Goal: Use online tool/utility: Utilize a website feature to perform a specific function

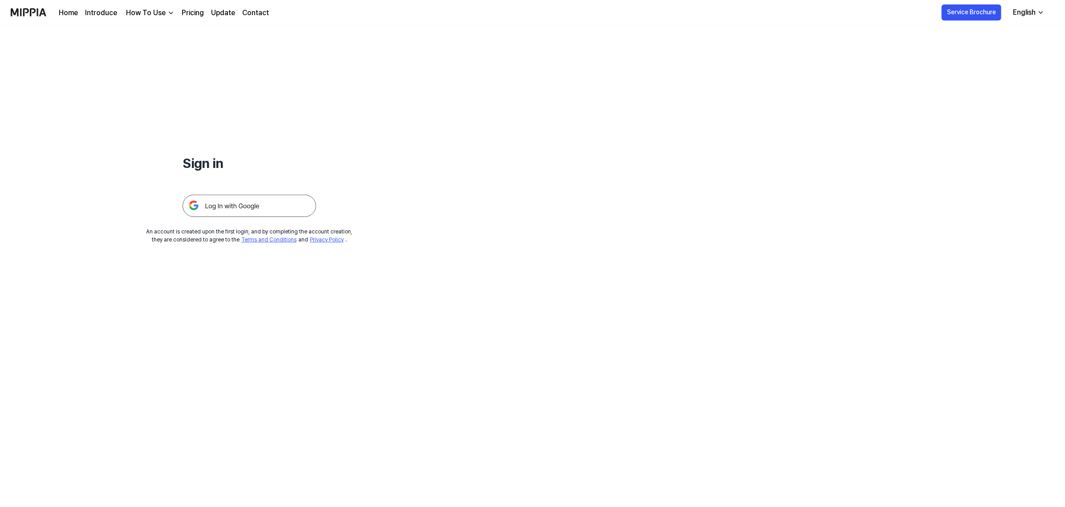
click at [223, 208] on img at bounding box center [250, 206] width 134 height 22
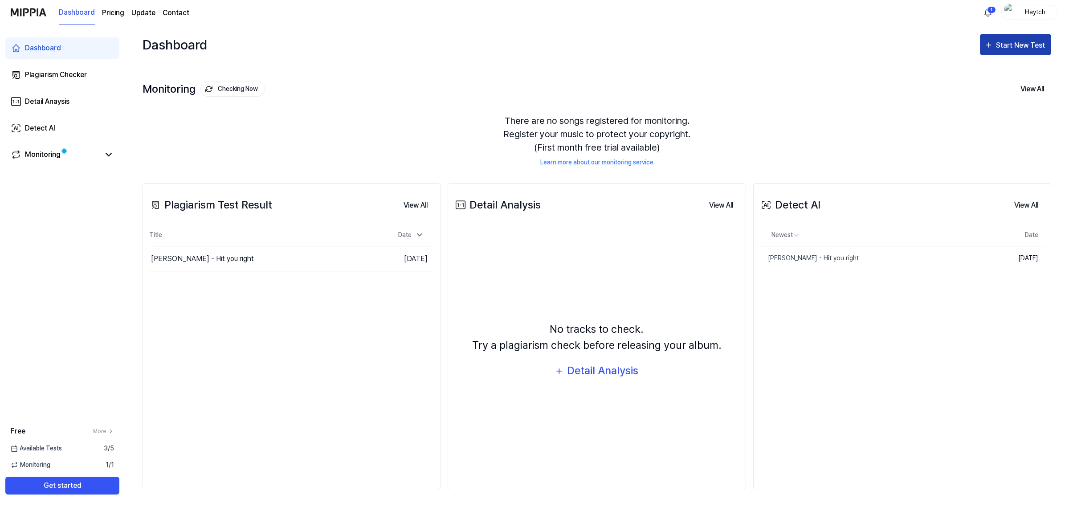
click at [995, 45] on div "Start New Test" at bounding box center [1015, 46] width 62 height 12
click at [1003, 73] on div "Plagiarism test" at bounding box center [1003, 72] width 77 height 12
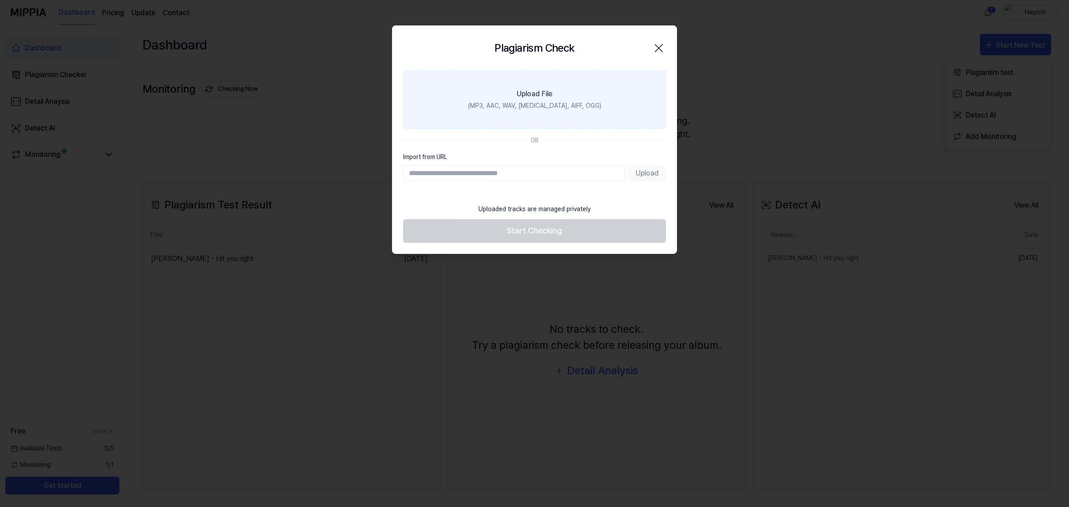
click at [539, 94] on div "Upload File" at bounding box center [535, 94] width 36 height 11
click at [0, 0] on input "Upload File (MP3, AAC, WAV, [MEDICAL_DATA], AIFF, OGG)" at bounding box center [0, 0] width 0 height 0
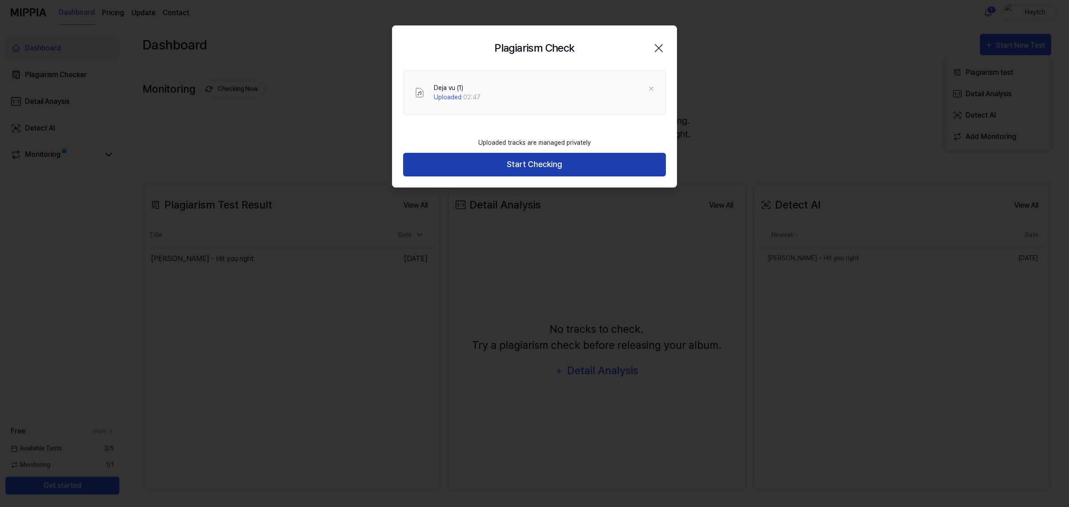
click at [541, 165] on button "Start Checking" at bounding box center [534, 165] width 263 height 24
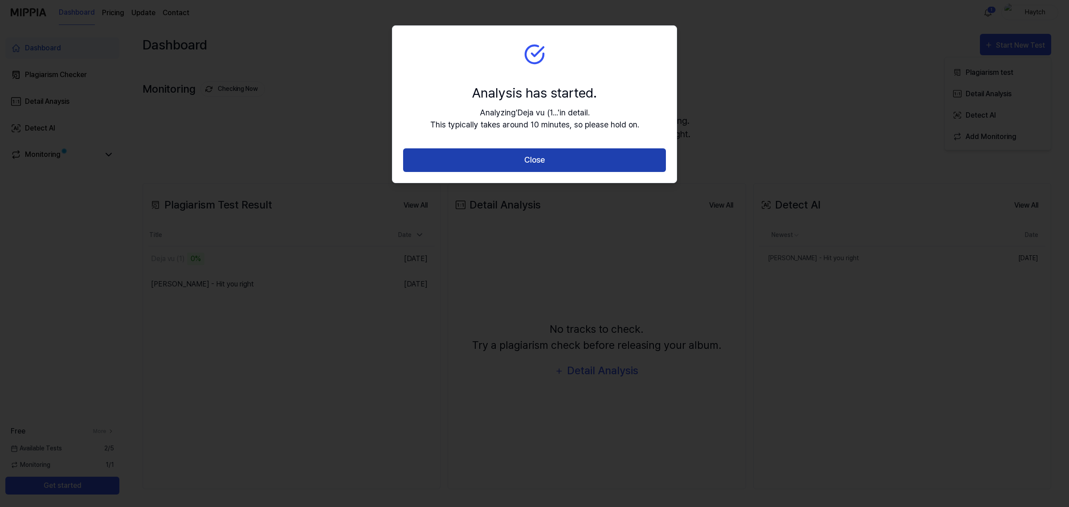
click at [537, 157] on button "Close" at bounding box center [534, 160] width 263 height 24
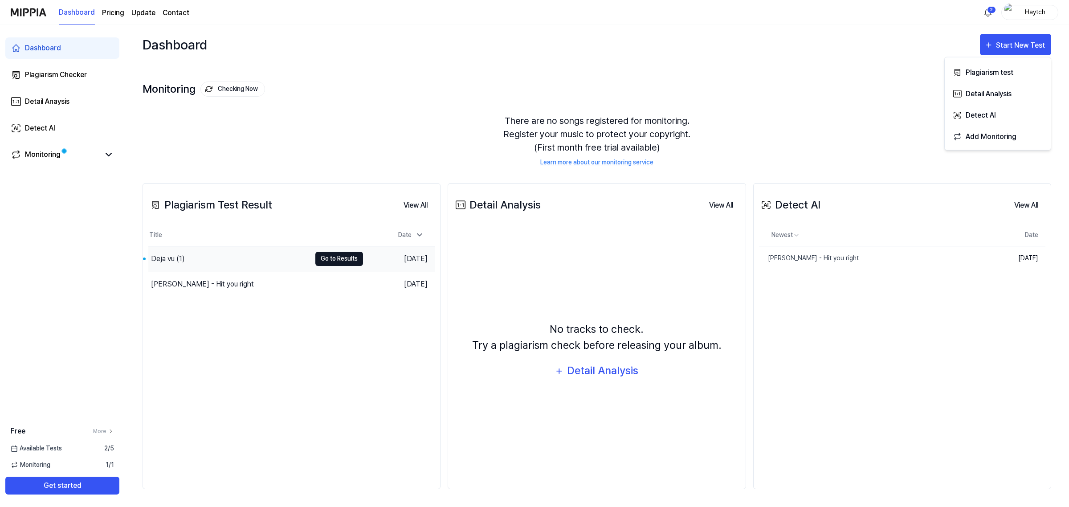
click at [335, 256] on button "Go to Results" at bounding box center [339, 259] width 48 height 14
